Goal: Find specific page/section: Find specific page/section

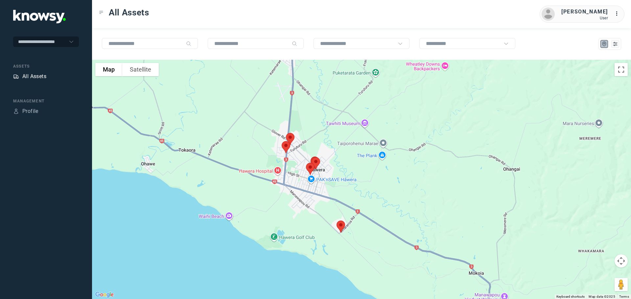
click at [31, 75] on div "All Assets" at bounding box center [34, 77] width 24 height 8
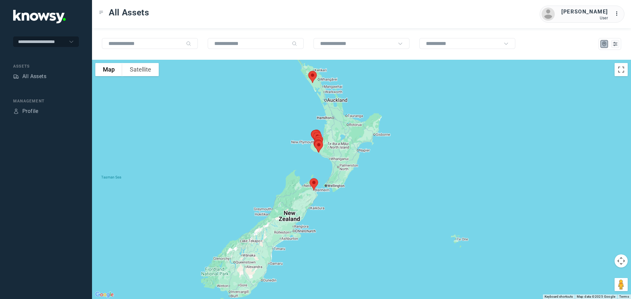
drag, startPoint x: 370, startPoint y: 158, endPoint x: 331, endPoint y: 125, distance: 51.5
click at [331, 125] on div at bounding box center [361, 180] width 539 height 240
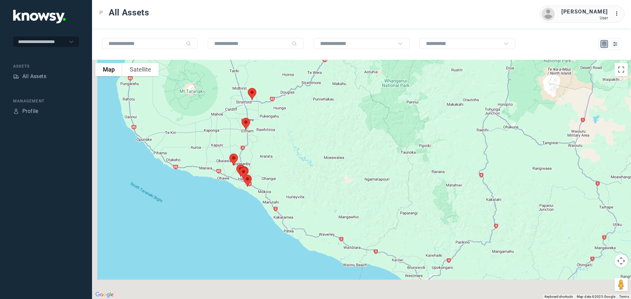
drag, startPoint x: 239, startPoint y: 183, endPoint x: 261, endPoint y: 118, distance: 68.9
click at [261, 118] on div at bounding box center [361, 180] width 539 height 240
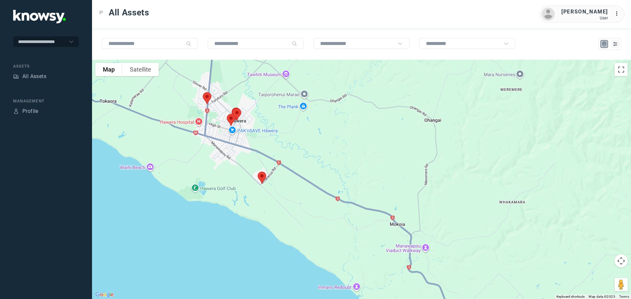
drag, startPoint x: 216, startPoint y: 105, endPoint x: 279, endPoint y: 122, distance: 65.2
click at [279, 122] on div at bounding box center [361, 180] width 539 height 240
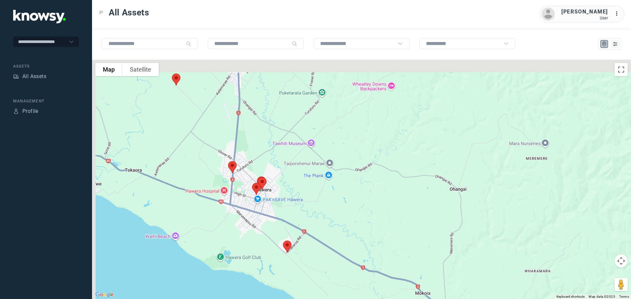
drag, startPoint x: 266, startPoint y: 92, endPoint x: 286, endPoint y: 158, distance: 69.5
click at [286, 158] on div at bounding box center [361, 180] width 539 height 240
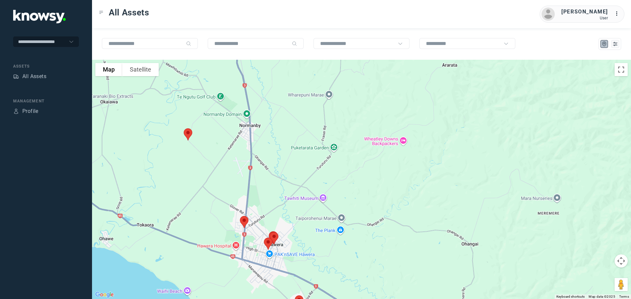
drag, startPoint x: 285, startPoint y: 134, endPoint x: 287, endPoint y: 152, distance: 18.2
click at [287, 152] on div at bounding box center [361, 180] width 539 height 240
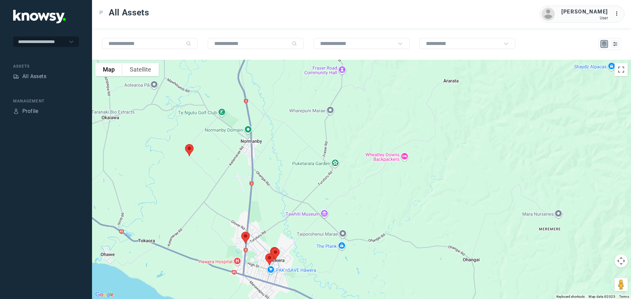
click at [190, 149] on img at bounding box center [189, 150] width 14 height 17
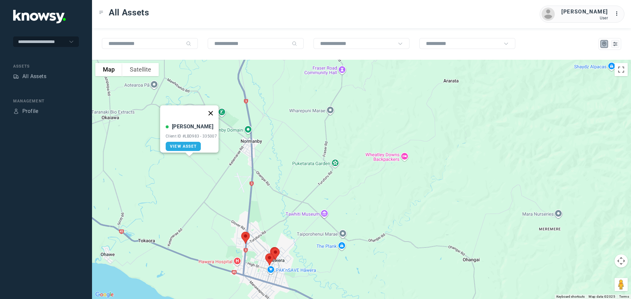
click at [211, 108] on button "Close" at bounding box center [211, 113] width 16 height 16
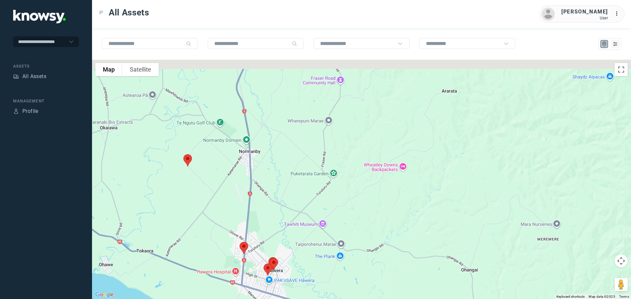
drag, startPoint x: 276, startPoint y: 109, endPoint x: 273, endPoint y: 185, distance: 75.6
click at [273, 185] on div "To navigate, press the arrow keys." at bounding box center [361, 180] width 539 height 240
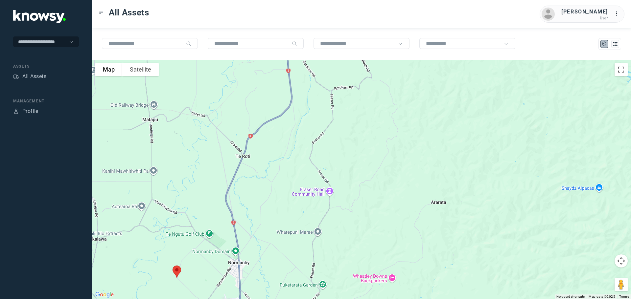
drag, startPoint x: 281, startPoint y: 133, endPoint x: 266, endPoint y: 180, distance: 49.6
click at [266, 181] on div at bounding box center [361, 180] width 539 height 240
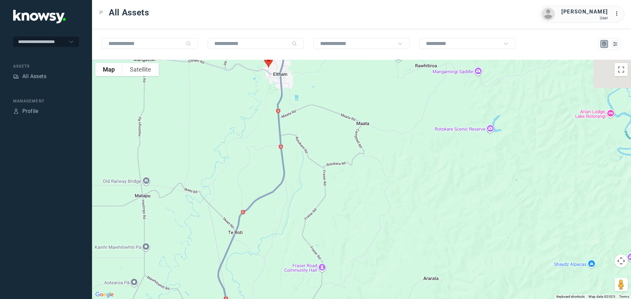
drag, startPoint x: 270, startPoint y: 132, endPoint x: 269, endPoint y: 185, distance: 52.3
click at [271, 188] on div at bounding box center [361, 180] width 539 height 240
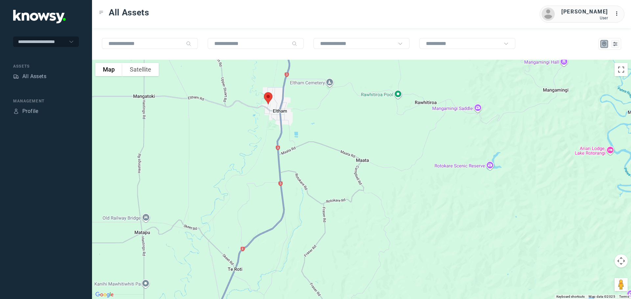
drag, startPoint x: 267, startPoint y: 152, endPoint x: 267, endPoint y: 163, distance: 11.5
click at [267, 163] on div at bounding box center [361, 180] width 539 height 240
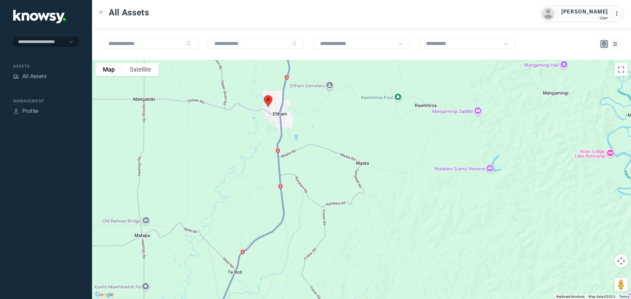
click at [268, 101] on img at bounding box center [268, 101] width 14 height 17
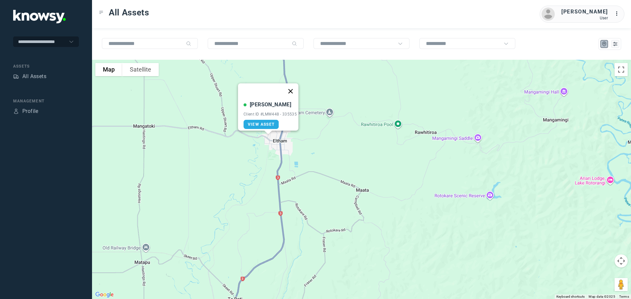
click at [293, 87] on button "Close" at bounding box center [291, 91] width 16 height 16
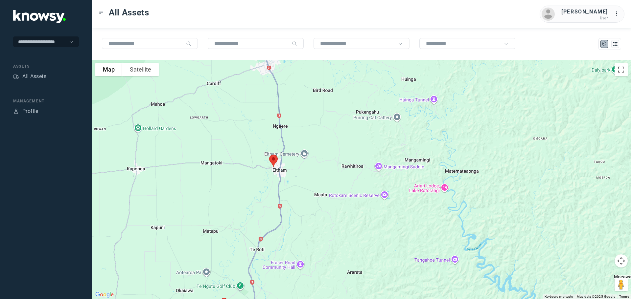
drag, startPoint x: 266, startPoint y: 100, endPoint x: 272, endPoint y: 170, distance: 70.6
click at [272, 170] on div "To navigate, press the arrow keys." at bounding box center [361, 180] width 539 height 240
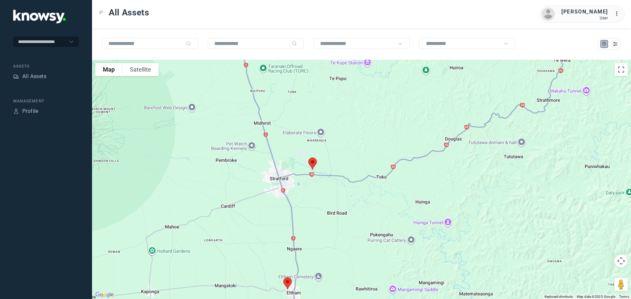
click at [315, 160] on img at bounding box center [313, 163] width 14 height 17
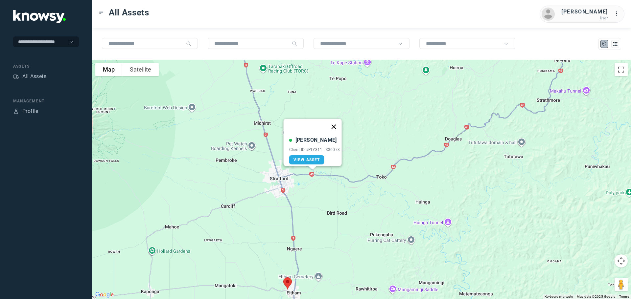
click at [336, 124] on button "Close" at bounding box center [334, 127] width 16 height 16
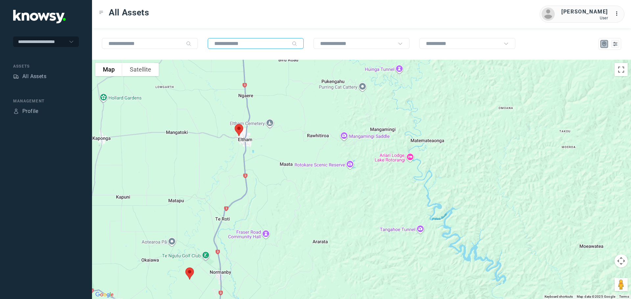
drag, startPoint x: 304, startPoint y: 194, endPoint x: 268, endPoint y: 36, distance: 162.0
click at [267, 30] on div "To navigate the map with touch gestures double-tap and hold your finger on the …" at bounding box center [361, 163] width 539 height 271
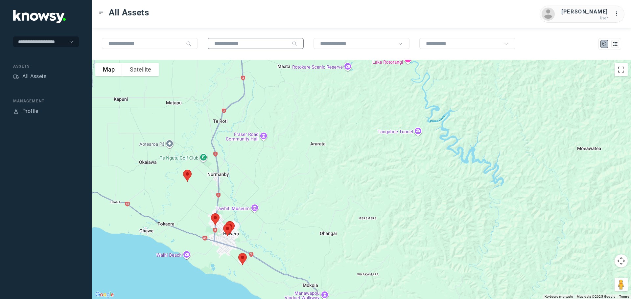
drag, startPoint x: 285, startPoint y: 139, endPoint x: 267, endPoint y: 40, distance: 100.9
click at [267, 40] on div "To navigate the map with touch gestures double-tap and hold your finger on the …" at bounding box center [361, 163] width 539 height 271
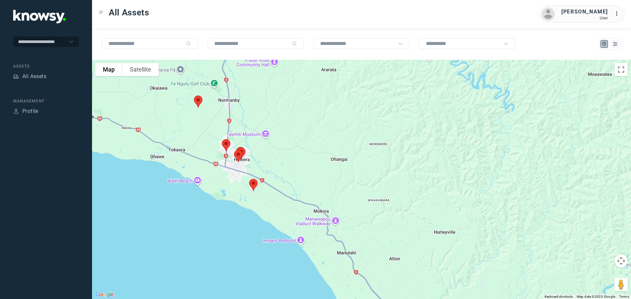
drag, startPoint x: 272, startPoint y: 96, endPoint x: 280, endPoint y: 74, distance: 23.3
click at [283, 47] on div "To navigate the map with touch gestures double-tap and hold your finger on the …" at bounding box center [361, 163] width 539 height 271
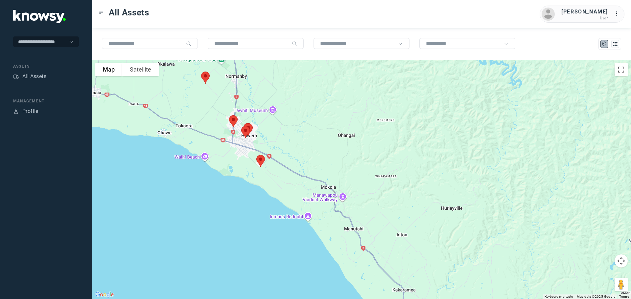
click at [261, 162] on img at bounding box center [261, 160] width 14 height 17
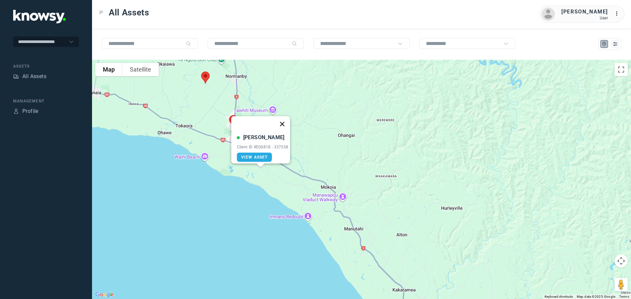
click at [285, 118] on button "Close" at bounding box center [282, 124] width 16 height 16
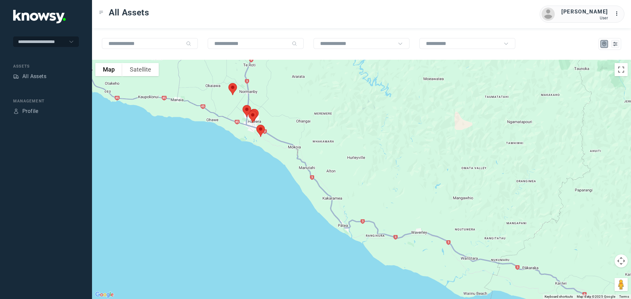
drag, startPoint x: 277, startPoint y: 92, endPoint x: 290, endPoint y: 159, distance: 68.1
click at [289, 158] on div "To navigate, press the arrow keys." at bounding box center [361, 180] width 539 height 240
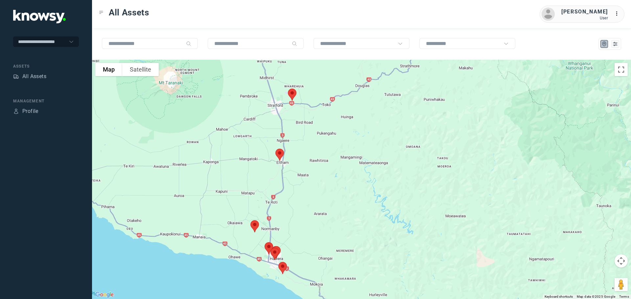
drag, startPoint x: 291, startPoint y: 154, endPoint x: 283, endPoint y: 172, distance: 19.7
click at [291, 184] on div at bounding box center [361, 180] width 539 height 240
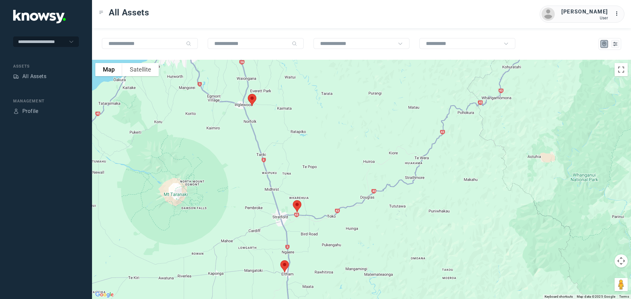
drag, startPoint x: 280, startPoint y: 170, endPoint x: 281, endPoint y: 174, distance: 4.1
click at [281, 174] on div at bounding box center [361, 180] width 539 height 240
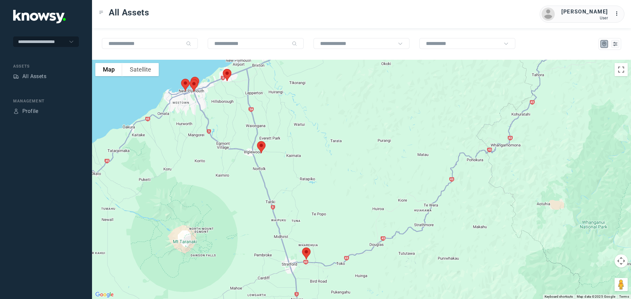
drag, startPoint x: 291, startPoint y: 145, endPoint x: 299, endPoint y: 193, distance: 48.8
click at [299, 193] on div at bounding box center [361, 180] width 539 height 240
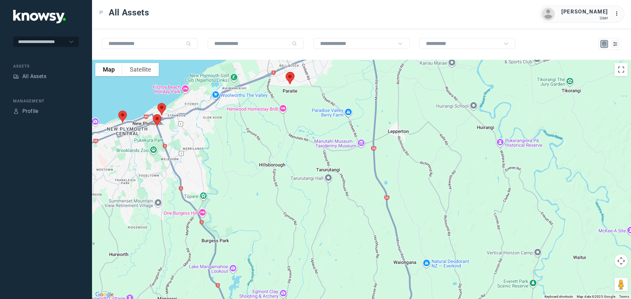
drag, startPoint x: 193, startPoint y: 153, endPoint x: 257, endPoint y: 134, distance: 66.5
click at [257, 134] on div at bounding box center [361, 180] width 539 height 240
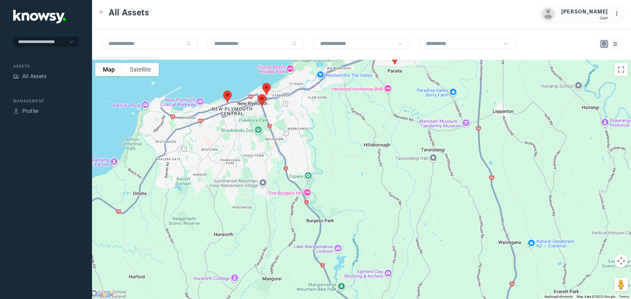
click at [227, 99] on img at bounding box center [228, 96] width 14 height 17
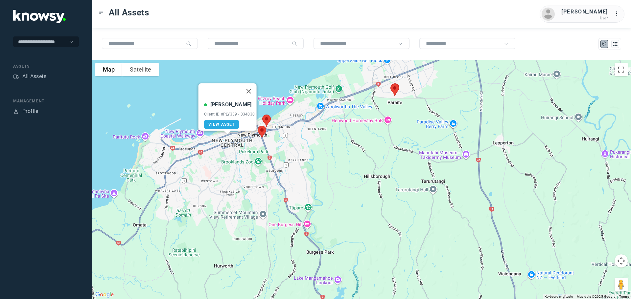
click at [265, 119] on img at bounding box center [267, 120] width 14 height 17
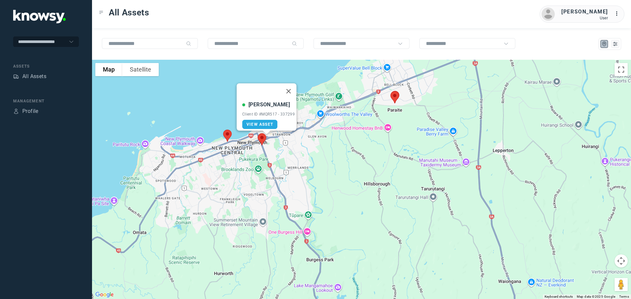
click at [260, 135] on img at bounding box center [262, 139] width 14 height 17
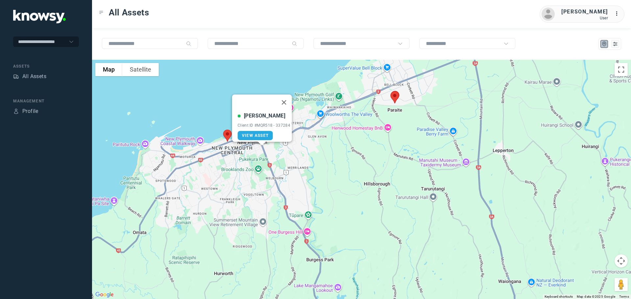
click at [393, 99] on img at bounding box center [395, 97] width 14 height 17
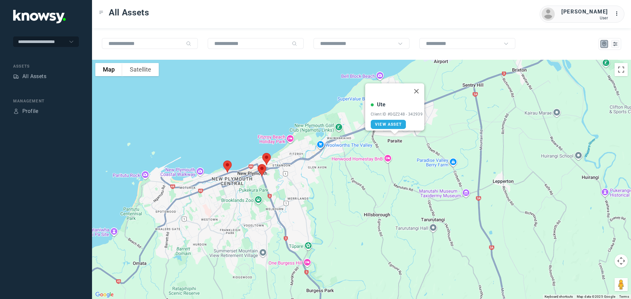
click at [225, 166] on img at bounding box center [228, 166] width 14 height 17
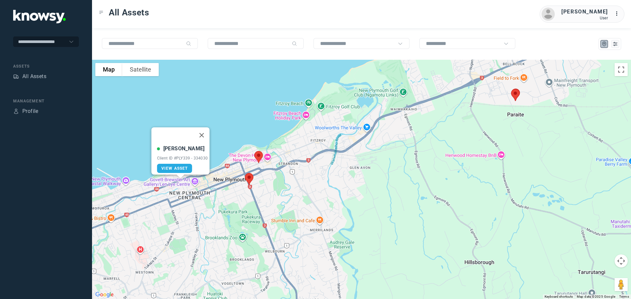
click at [249, 180] on img at bounding box center [249, 179] width 14 height 17
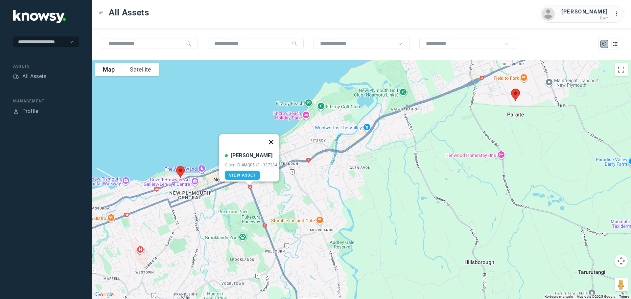
click at [275, 137] on button "Close" at bounding box center [271, 142] width 16 height 16
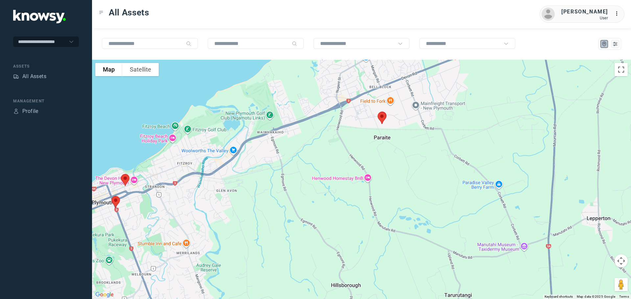
drag, startPoint x: 392, startPoint y: 118, endPoint x: 278, endPoint y: 137, distance: 115.3
click at [278, 137] on div at bounding box center [361, 180] width 539 height 240
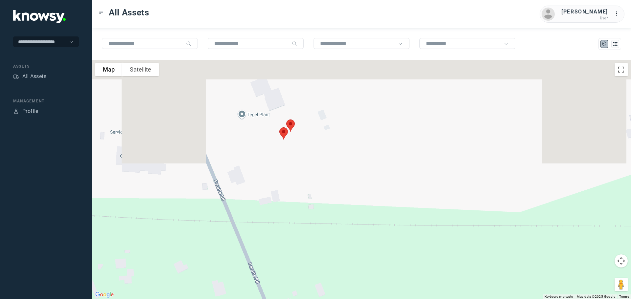
drag, startPoint x: 302, startPoint y: 129, endPoint x: 298, endPoint y: 180, distance: 51.1
click at [301, 186] on div at bounding box center [361, 180] width 539 height 240
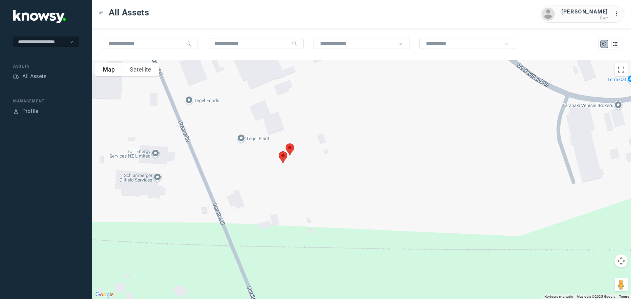
click at [291, 147] on img at bounding box center [290, 149] width 14 height 17
click at [312, 110] on button "Close" at bounding box center [311, 113] width 16 height 16
click at [284, 158] on img at bounding box center [283, 157] width 14 height 17
click at [308, 116] on button "Close" at bounding box center [305, 121] width 16 height 16
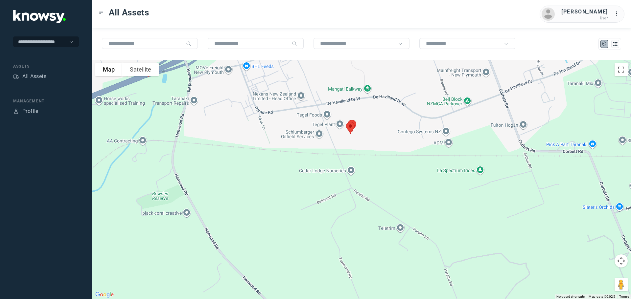
drag, startPoint x: 184, startPoint y: 126, endPoint x: 244, endPoint y: 125, distance: 59.8
click at [288, 132] on div at bounding box center [361, 180] width 539 height 240
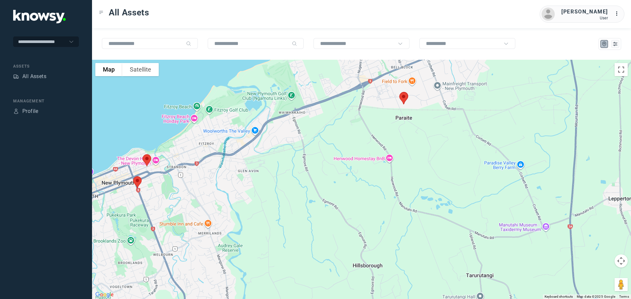
drag, startPoint x: 189, startPoint y: 122, endPoint x: 328, endPoint y: 106, distance: 139.8
click at [338, 100] on div at bounding box center [361, 180] width 539 height 240
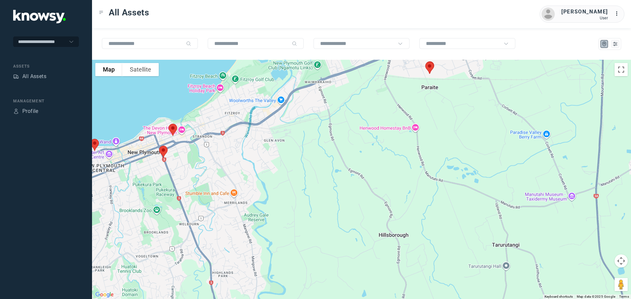
drag, startPoint x: 232, startPoint y: 150, endPoint x: 270, endPoint y: 101, distance: 62.0
click at [270, 101] on div at bounding box center [361, 180] width 539 height 240
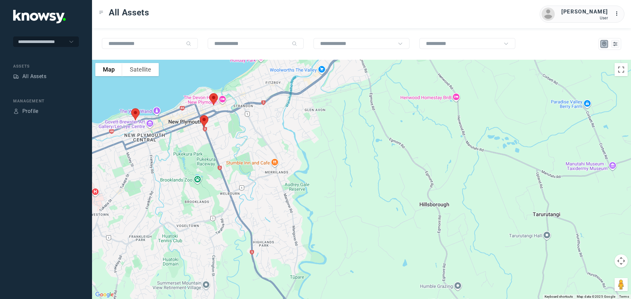
click at [203, 117] on img at bounding box center [204, 121] width 14 height 17
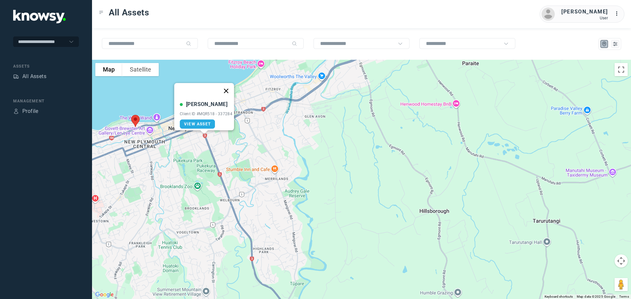
click at [229, 88] on button "Close" at bounding box center [226, 91] width 16 height 16
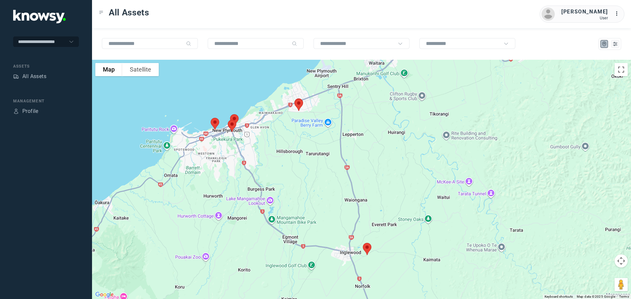
click at [368, 248] on img at bounding box center [367, 249] width 14 height 17
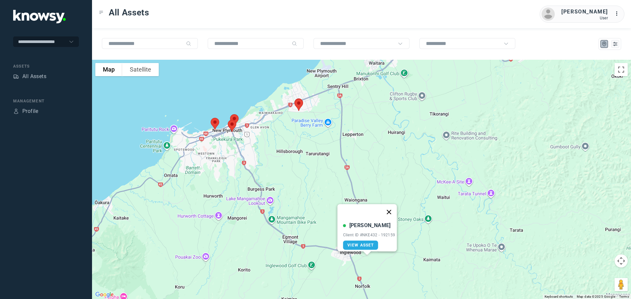
click at [394, 207] on button "Close" at bounding box center [389, 212] width 16 height 16
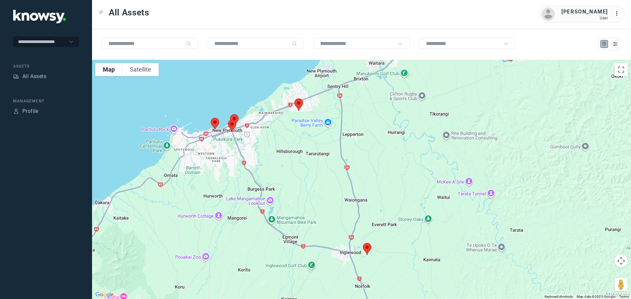
click at [273, 139] on div "To navigate, press the arrow keys." at bounding box center [361, 180] width 539 height 240
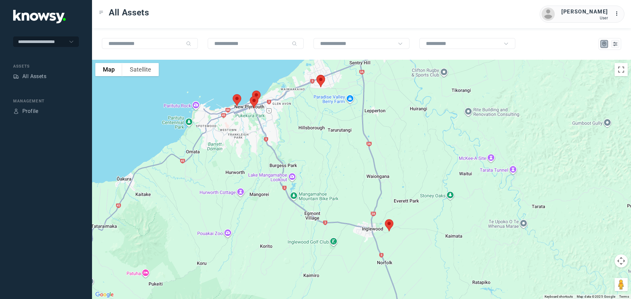
drag, startPoint x: 333, startPoint y: 235, endPoint x: 354, endPoint y: 210, distance: 32.7
click at [354, 210] on div at bounding box center [361, 180] width 539 height 240
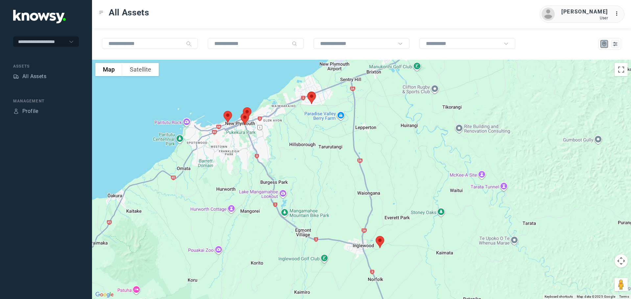
drag, startPoint x: 243, startPoint y: 128, endPoint x: 241, endPoint y: 156, distance: 28.3
click at [241, 156] on div at bounding box center [361, 180] width 539 height 240
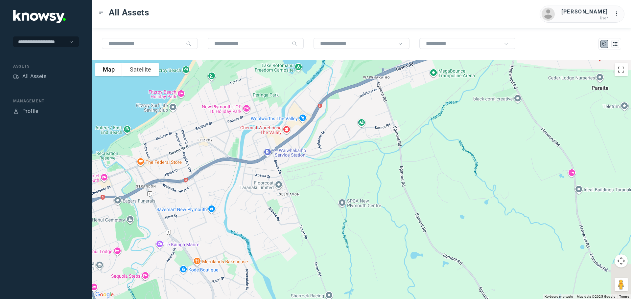
drag, startPoint x: 325, startPoint y: 144, endPoint x: 192, endPoint y: 233, distance: 160.3
click at [192, 233] on div at bounding box center [361, 180] width 539 height 240
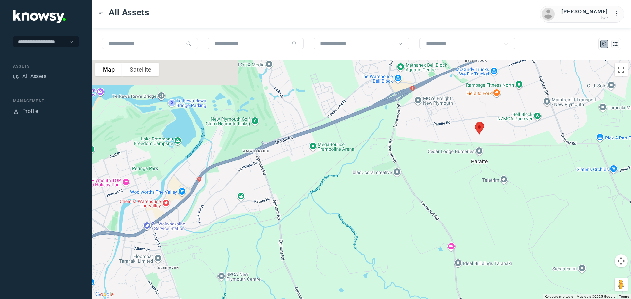
drag, startPoint x: 325, startPoint y: 138, endPoint x: 241, endPoint y: 196, distance: 102.0
click at [230, 201] on div at bounding box center [361, 180] width 539 height 240
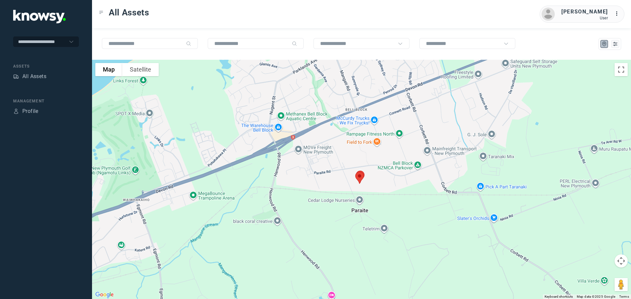
drag, startPoint x: 308, startPoint y: 174, endPoint x: 243, endPoint y: 198, distance: 69.4
click at [229, 201] on div at bounding box center [361, 180] width 539 height 240
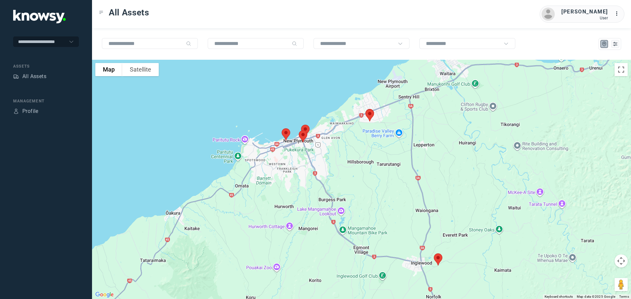
drag, startPoint x: 272, startPoint y: 192, endPoint x: 356, endPoint y: 118, distance: 112.4
click at [356, 118] on div at bounding box center [361, 180] width 539 height 240
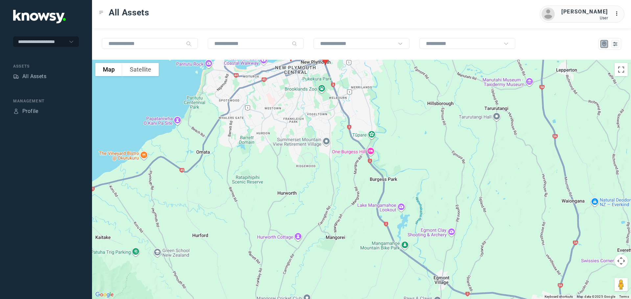
drag, startPoint x: 399, startPoint y: 98, endPoint x: 382, endPoint y: 180, distance: 83.5
click at [383, 179] on div at bounding box center [361, 180] width 539 height 240
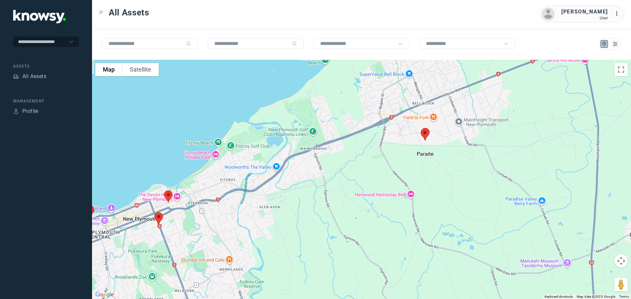
drag, startPoint x: 447, startPoint y: 121, endPoint x: 386, endPoint y: 153, distance: 69.1
click at [386, 153] on div at bounding box center [361, 180] width 539 height 240
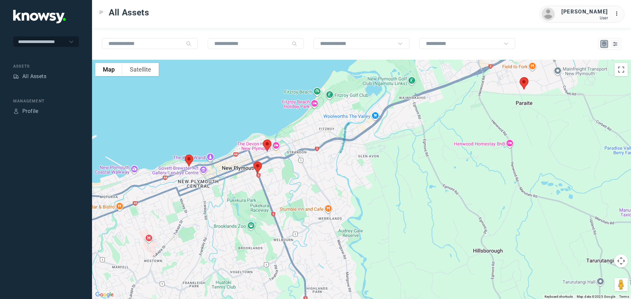
drag, startPoint x: 247, startPoint y: 175, endPoint x: 361, endPoint y: 120, distance: 126.9
click at [369, 114] on div at bounding box center [361, 180] width 539 height 240
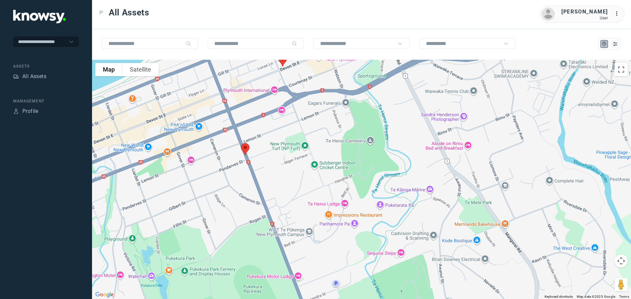
click at [247, 147] on img at bounding box center [245, 149] width 14 height 17
click at [267, 107] on button "Close" at bounding box center [267, 113] width 16 height 16
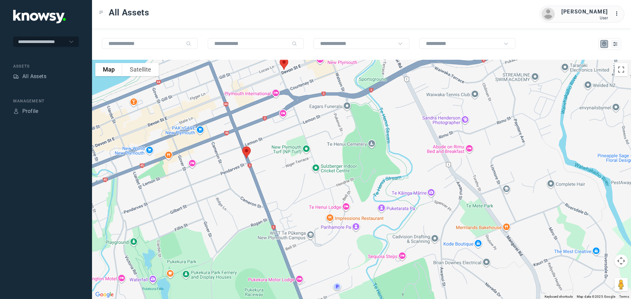
drag, startPoint x: 255, startPoint y: 85, endPoint x: 263, endPoint y: 121, distance: 36.5
click at [263, 121] on div "To navigate, press the arrow keys." at bounding box center [361, 180] width 539 height 240
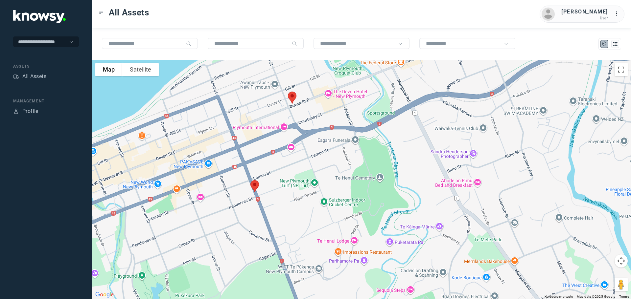
click at [291, 101] on img at bounding box center [292, 97] width 14 height 17
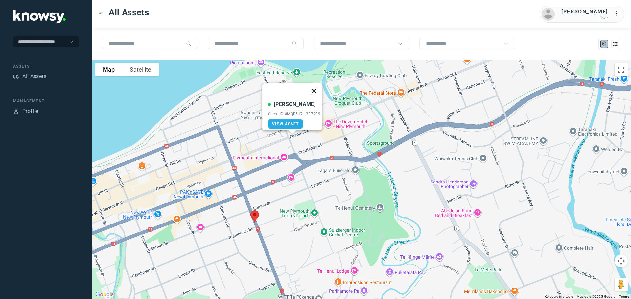
click at [317, 85] on button "Close" at bounding box center [314, 91] width 16 height 16
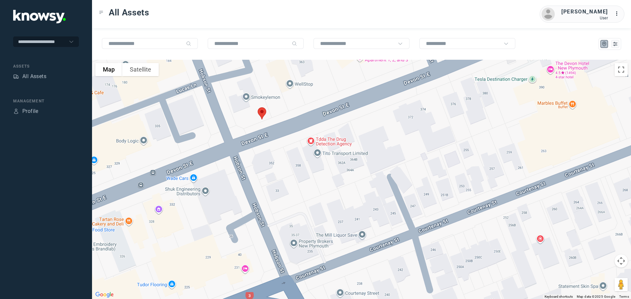
drag, startPoint x: 297, startPoint y: 95, endPoint x: 299, endPoint y: 125, distance: 30.3
click at [299, 125] on div at bounding box center [361, 180] width 539 height 240
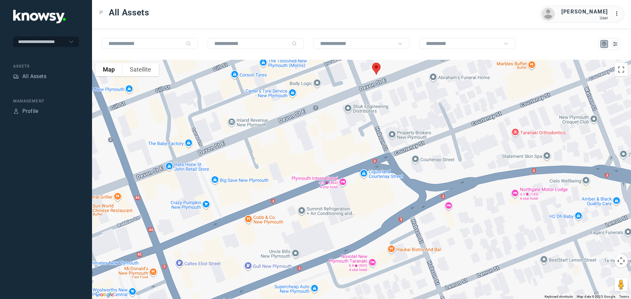
drag, startPoint x: 232, startPoint y: 134, endPoint x: 341, endPoint y: 86, distance: 118.6
click at [341, 86] on div at bounding box center [361, 180] width 539 height 240
